Goal: Task Accomplishment & Management: Manage account settings

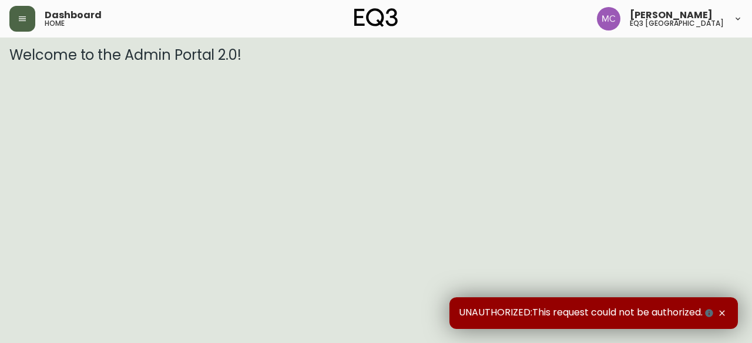
click at [34, 18] on button "button" at bounding box center [22, 19] width 26 height 26
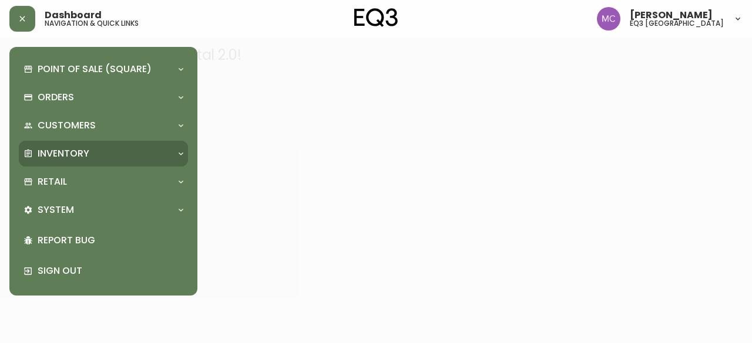
click at [83, 154] on p "Inventory" at bounding box center [64, 153] width 52 height 13
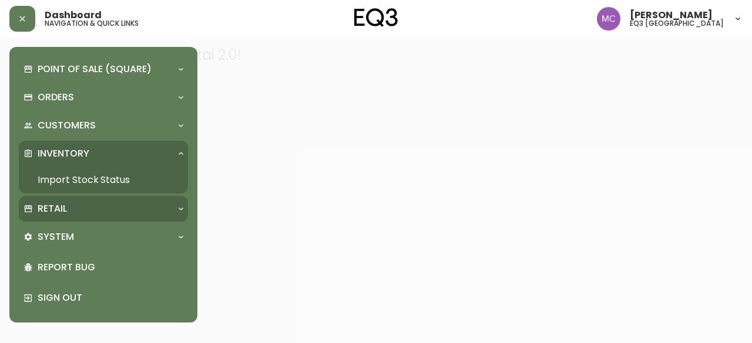
click at [60, 200] on div "Retail" at bounding box center [103, 209] width 169 height 26
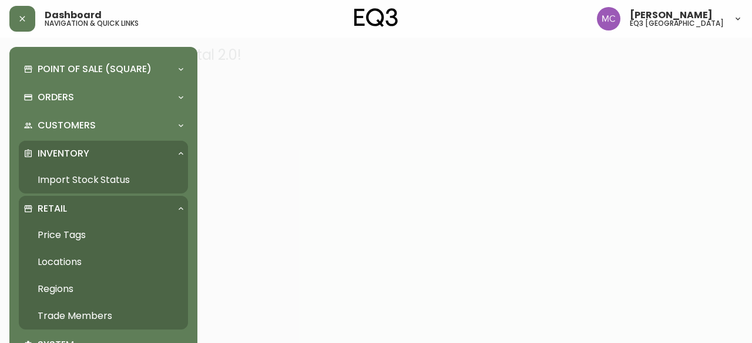
click at [67, 320] on link "Trade Members" at bounding box center [103, 316] width 169 height 27
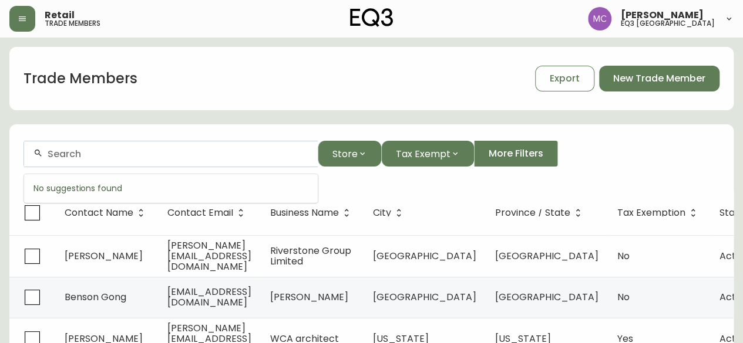
click at [82, 159] on input "text" at bounding box center [178, 154] width 261 height 11
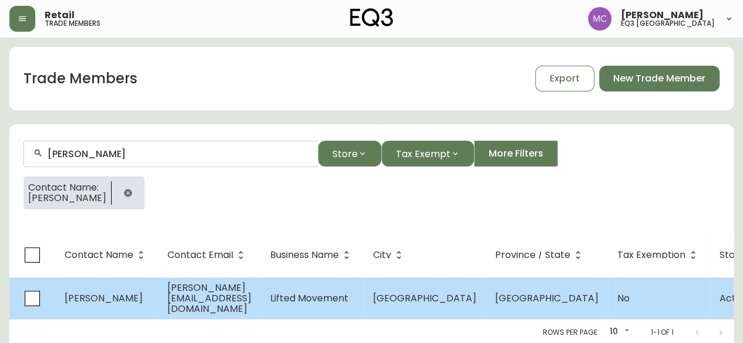
type input "[PERSON_NAME]"
click at [76, 304] on td "[PERSON_NAME]" at bounding box center [106, 299] width 103 height 42
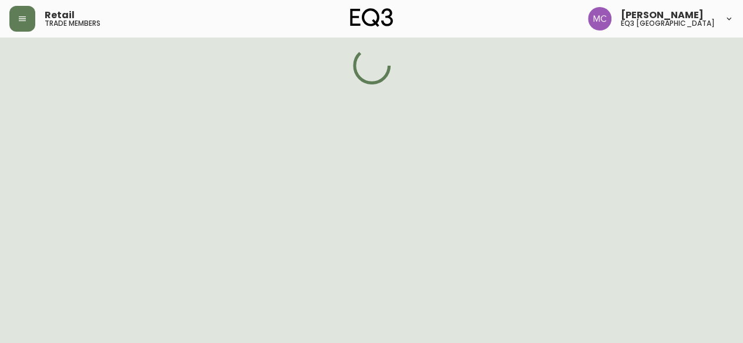
select select "BC"
select select "CA"
select select "CA_EN"
select select "Other"
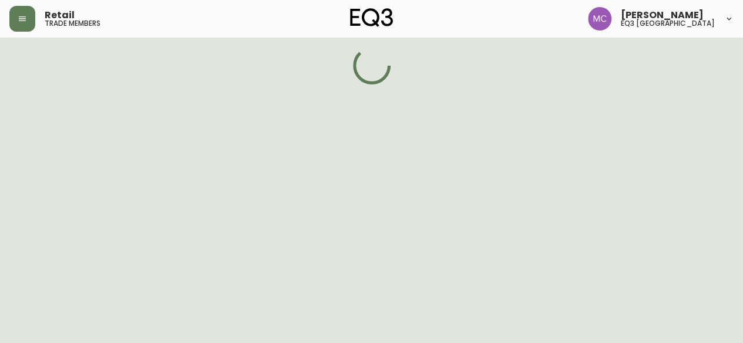
select select "false"
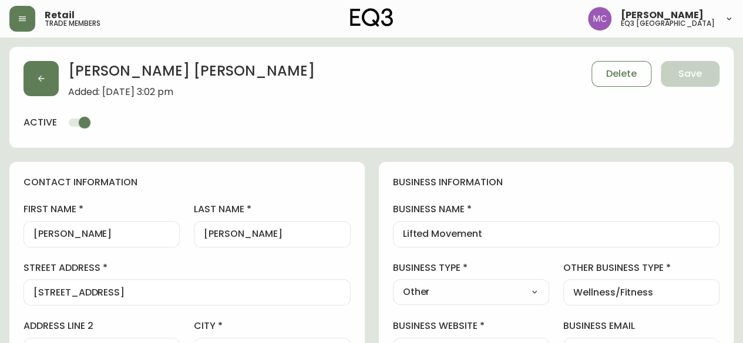
type input "EQ3 [GEOGRAPHIC_DATA]"
select select "cjw10z96p001r6gs00juufhhe"
click at [39, 78] on icon "button" at bounding box center [41, 79] width 6 height 6
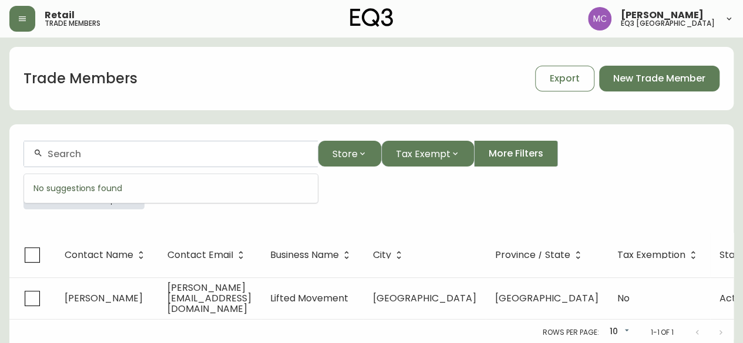
click at [97, 154] on input "text" at bounding box center [178, 154] width 261 height 11
click at [157, 214] on div "Contact Name: [PERSON_NAME]" at bounding box center [371, 198] width 696 height 42
click at [129, 194] on icon "button" at bounding box center [128, 193] width 8 height 8
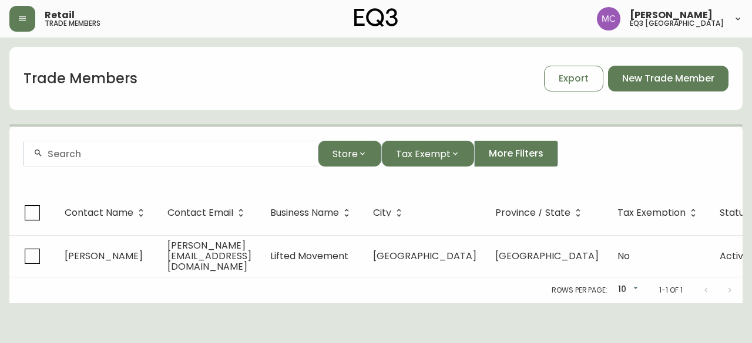
click at [87, 166] on div at bounding box center [171, 154] width 294 height 26
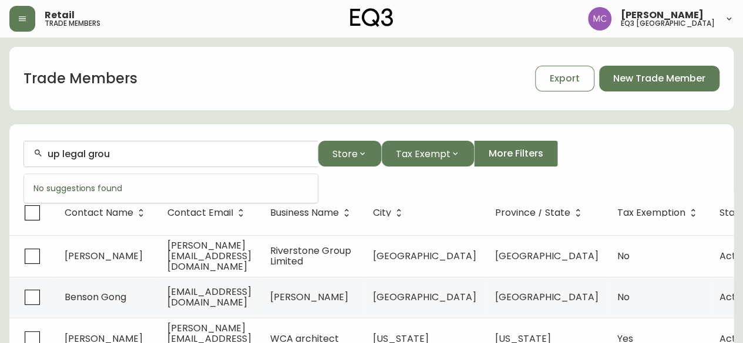
click at [92, 165] on div "up legal grou" at bounding box center [171, 154] width 294 height 26
type input "up legal group"
